Goal: Task Accomplishment & Management: Manage account settings

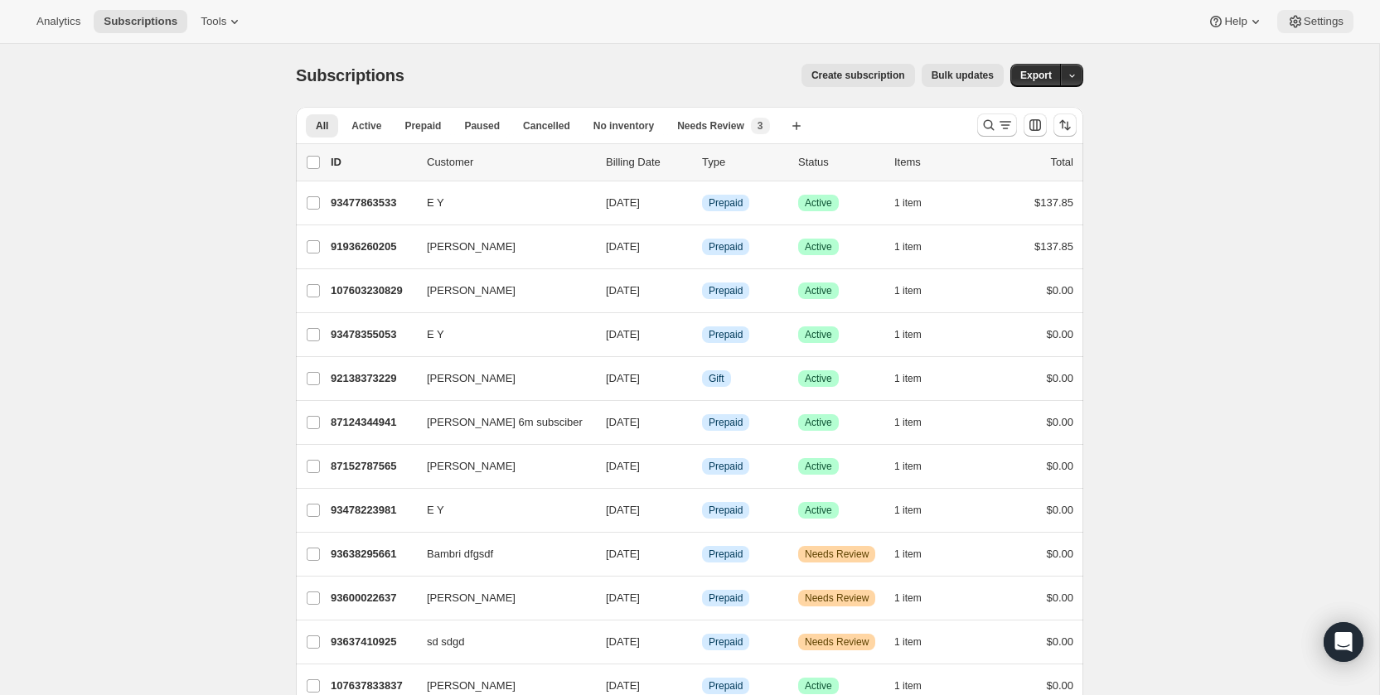
click at [1309, 18] on span "Settings" at bounding box center [1324, 21] width 40 height 13
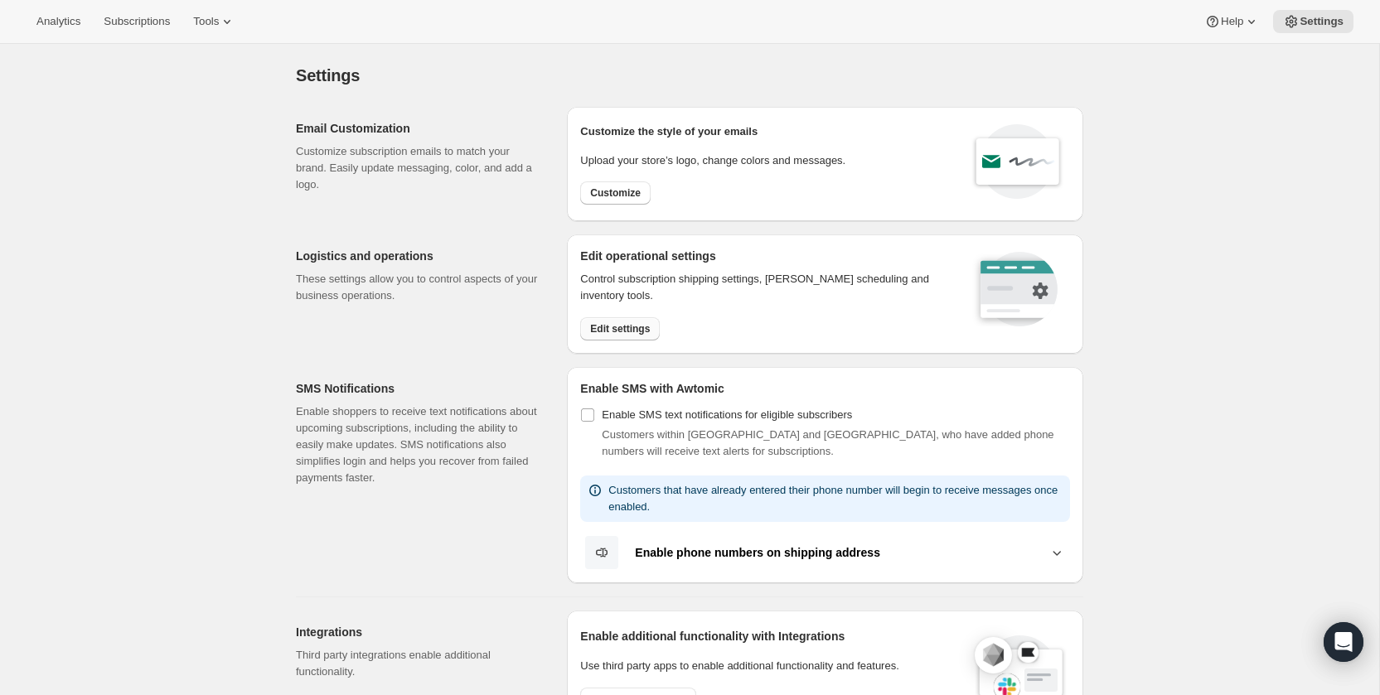
click at [618, 328] on span "Edit settings" at bounding box center [620, 328] width 60 height 13
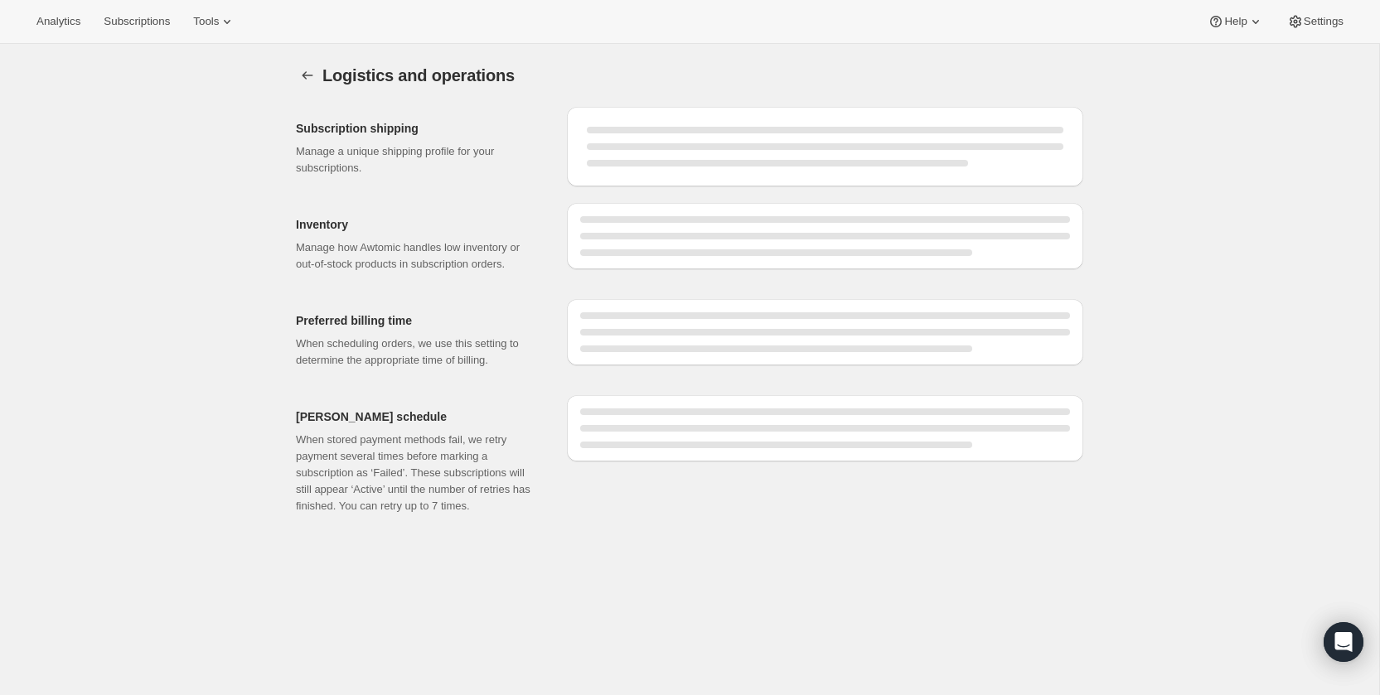
select select "07:00"
select select "PM"
select select "DAY"
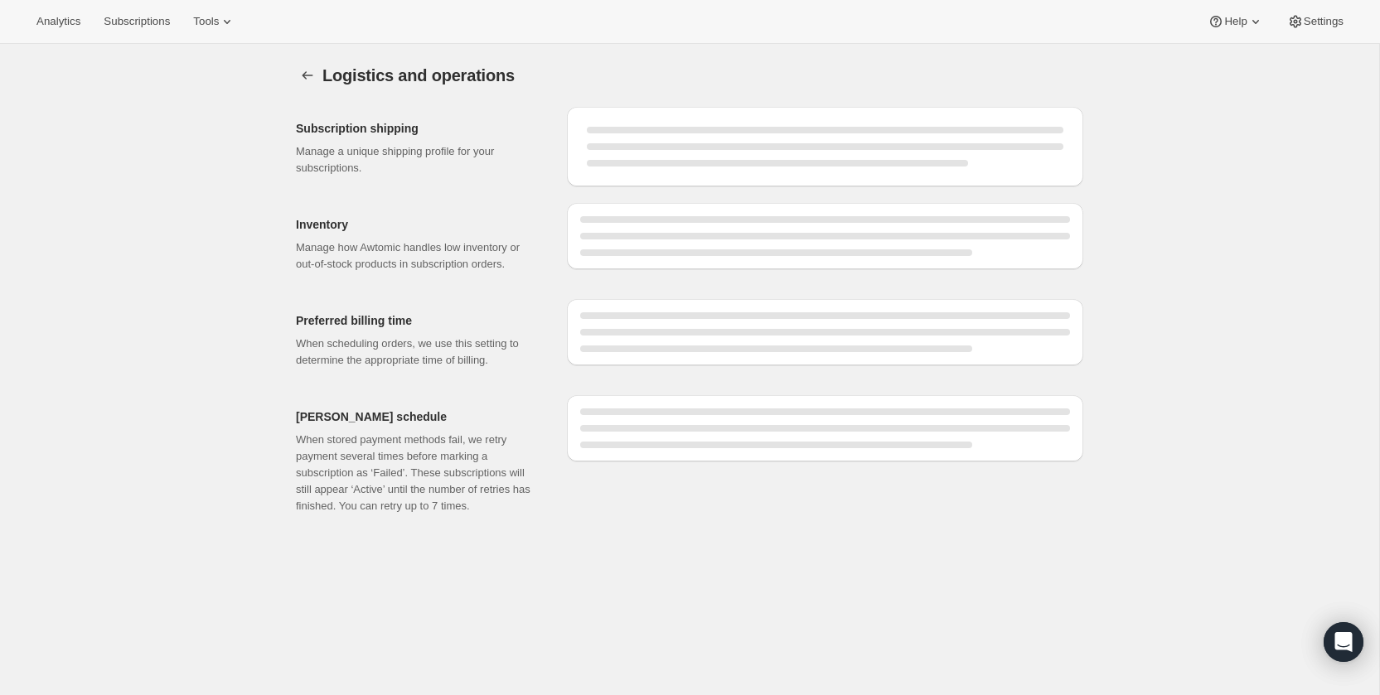
select select "DAY"
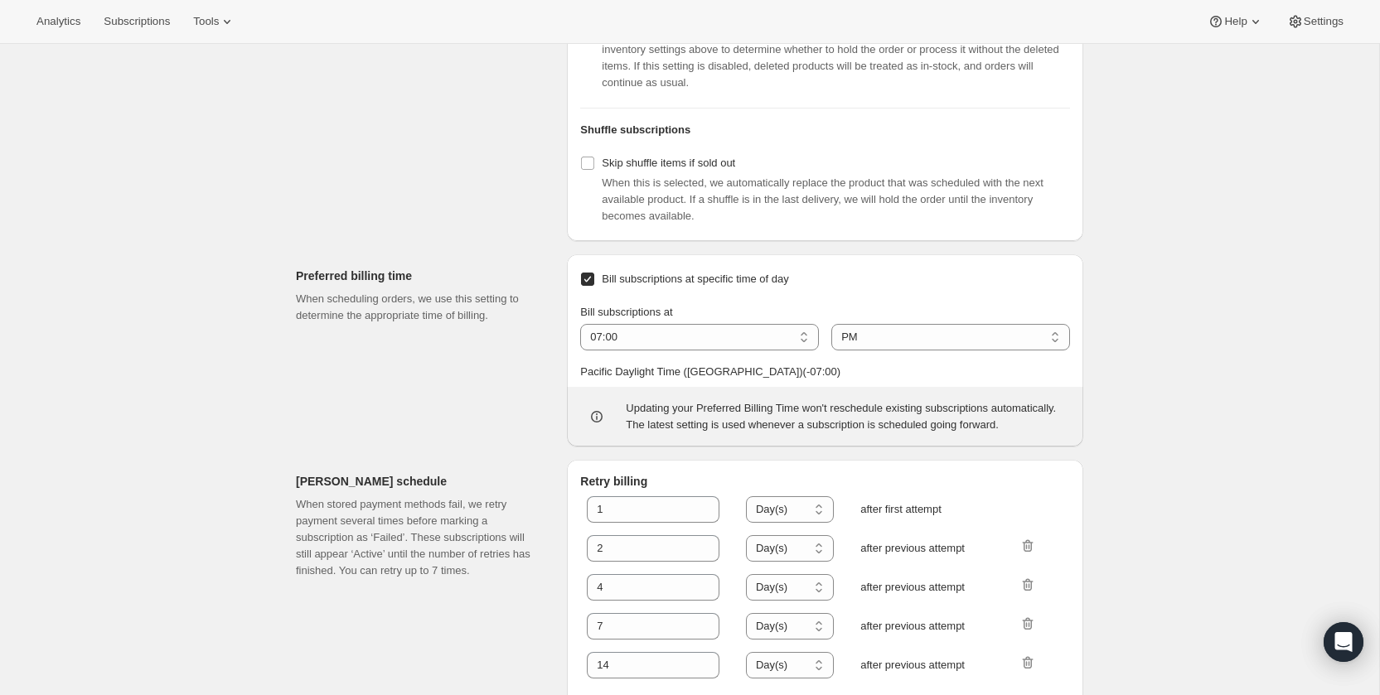
scroll to position [773, 0]
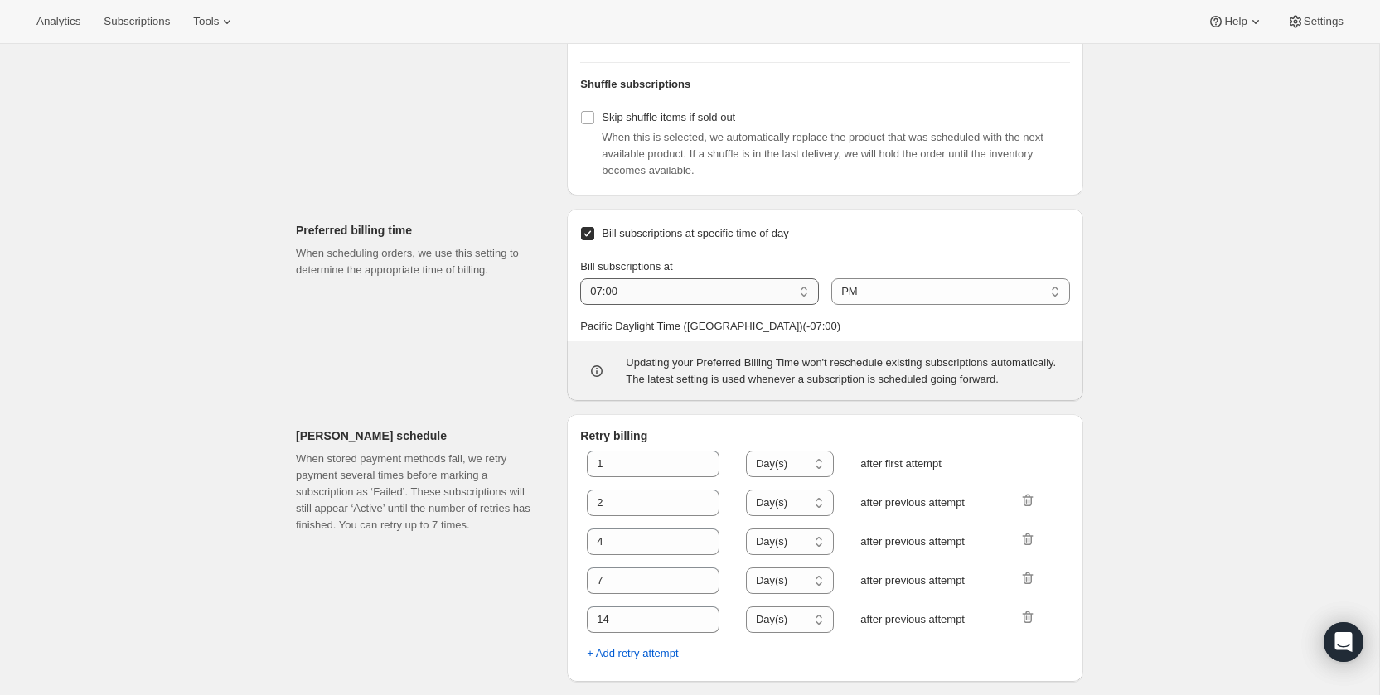
click at [710, 281] on select "01:00 02:00 03:00 04:00 05:00 06:00 07:00 08:00 09:00 10:00 11:00 12:00" at bounding box center [699, 292] width 239 height 27
click at [580, 279] on select "01:00 02:00 03:00 04:00 05:00 06:00 07:00 08:00 09:00 10:00 11:00 12:00" at bounding box center [699, 292] width 239 height 27
click at [710, 281] on select "01:00 02:00 03:00 04:00 05:00 06:00 07:00 08:00 09:00 10:00 11:00 12:00" at bounding box center [699, 292] width 239 height 27
select select "11:00"
click at [580, 279] on select "01:00 02:00 03:00 04:00 05:00 06:00 07:00 08:00 09:00 10:00 11:00 12:00" at bounding box center [699, 292] width 239 height 27
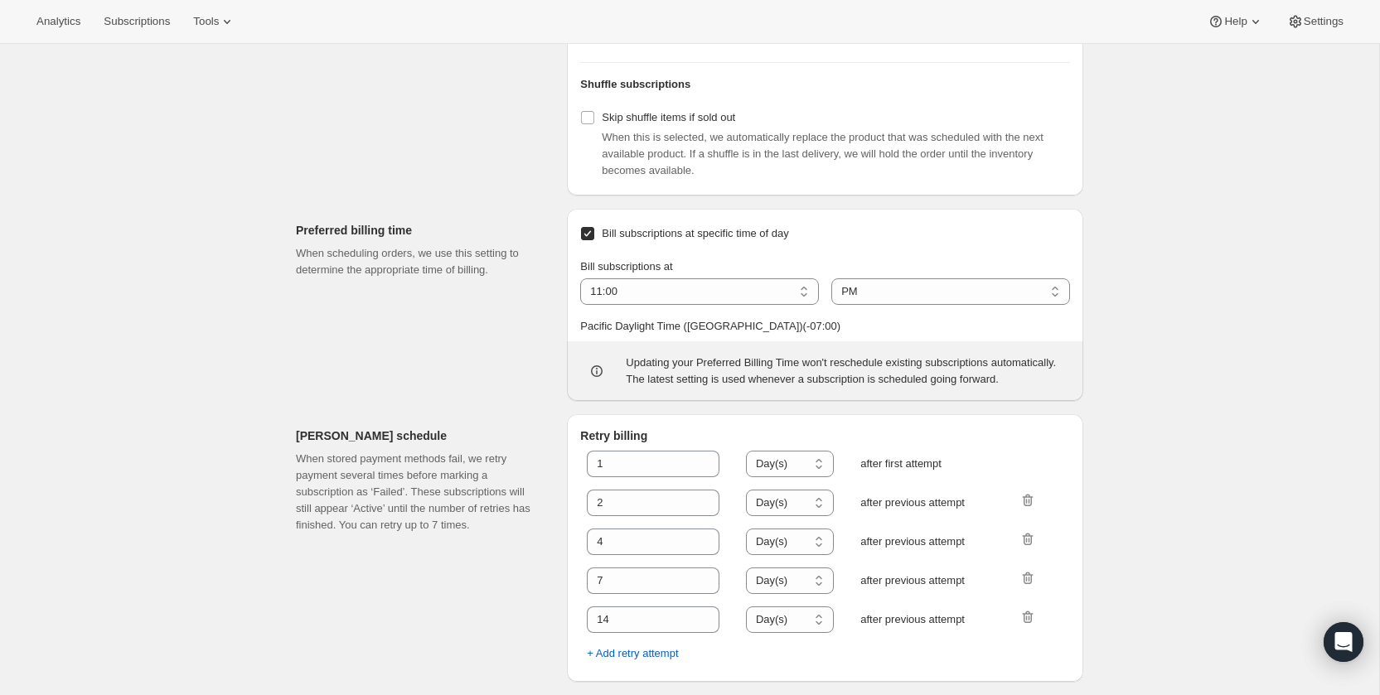
scroll to position [912, 0]
